Goal: Find contact information: Find contact information

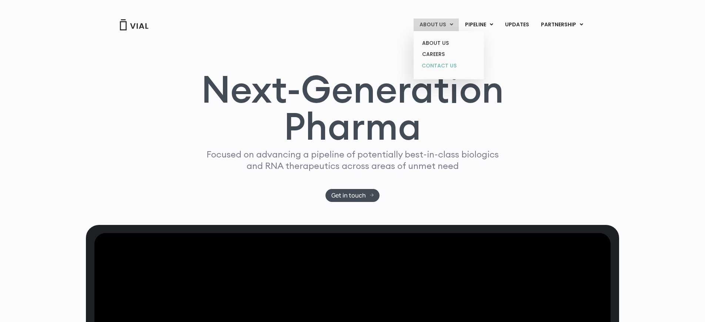
click at [436, 70] on link "CONTACT US" at bounding box center [448, 66] width 65 height 12
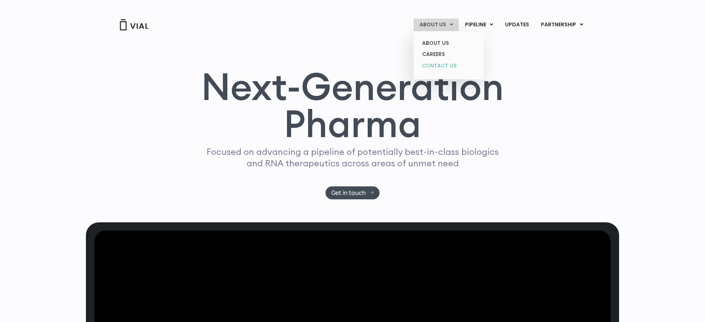
scroll to position [2, 0]
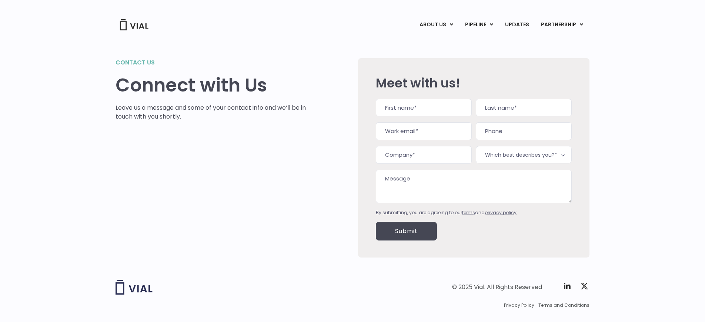
click at [437, 66] on div "Meet with us! Name (Required) First Last Work email (Required) Phone Company (R…" at bounding box center [474, 157] width 196 height 199
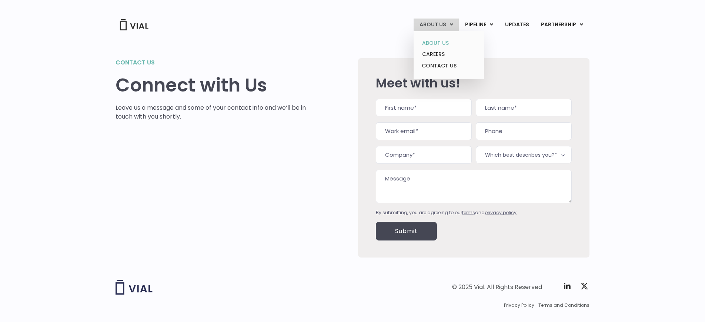
click at [436, 41] on link "ABOUT US" at bounding box center [448, 42] width 65 height 11
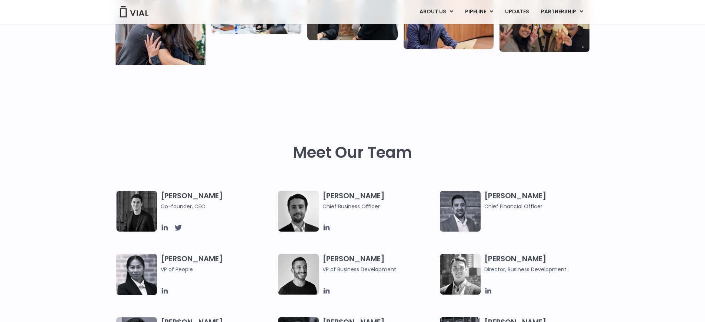
scroll to position [242, 0]
